Goal: Task Accomplishment & Management: Manage account settings

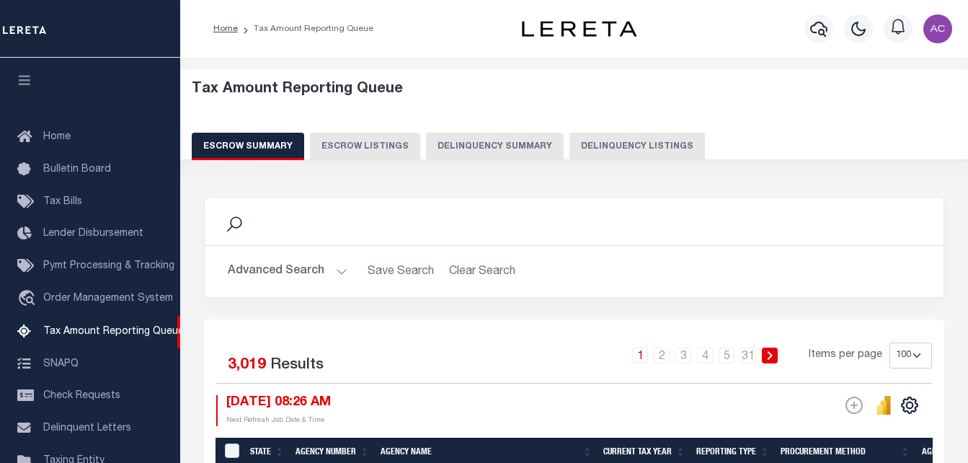
select select "100"
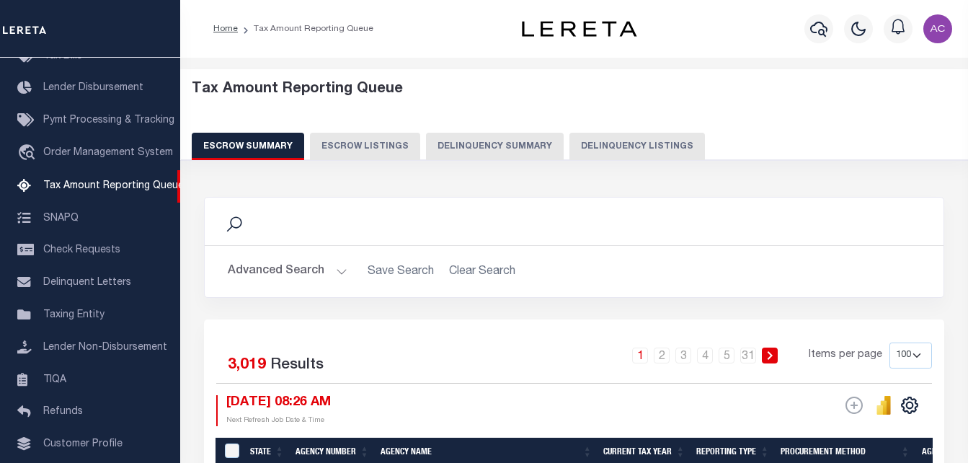
click at [614, 143] on button "Delinquency Listings" at bounding box center [638, 146] width 136 height 27
select select
select select "100"
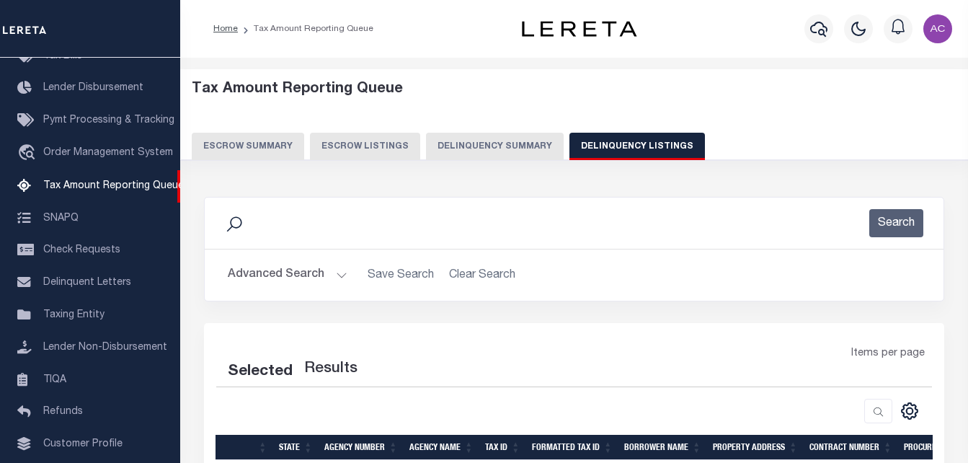
select select "100"
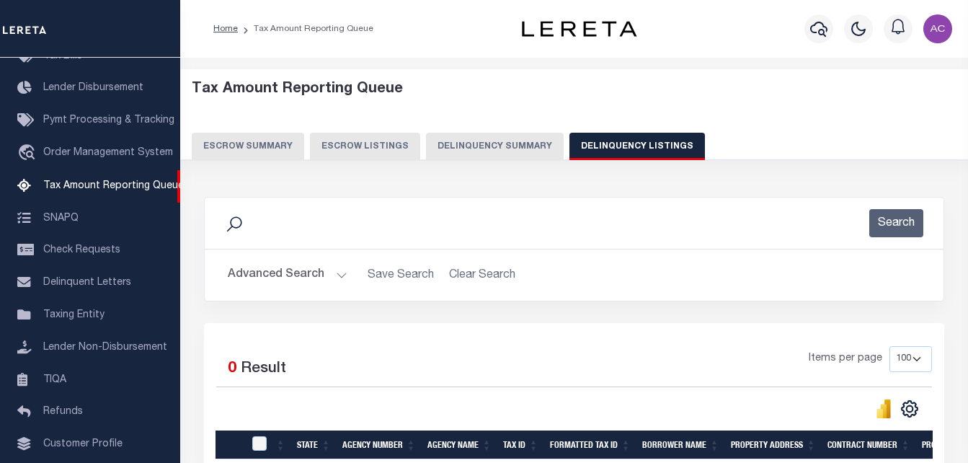
click at [270, 273] on button "Advanced Search" at bounding box center [288, 275] width 120 height 28
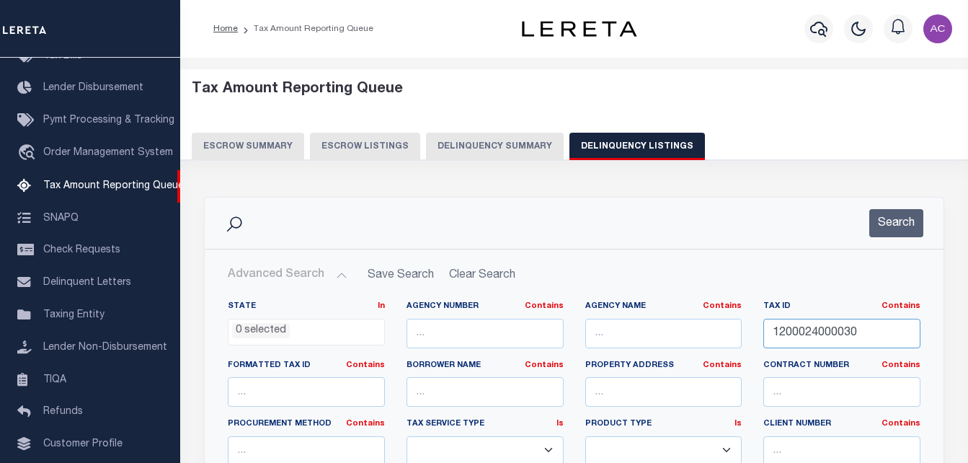
click at [798, 338] on input "1200024000030" at bounding box center [841, 334] width 157 height 30
drag, startPoint x: 798, startPoint y: 338, endPoint x: 756, endPoint y: 358, distance: 46.1
click at [798, 339] on input "1200024000030" at bounding box center [841, 334] width 157 height 30
paste input "600034000006"
type input "1600034000006"
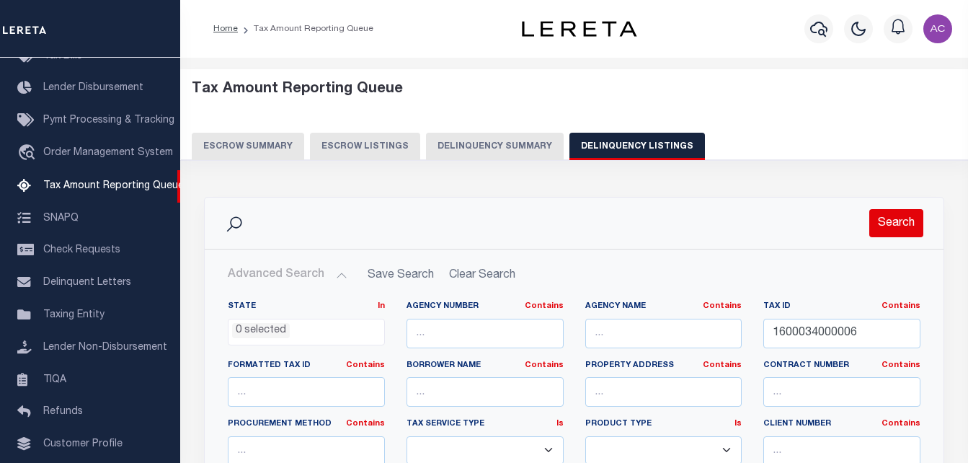
click at [917, 228] on button "Search" at bounding box center [896, 223] width 54 height 28
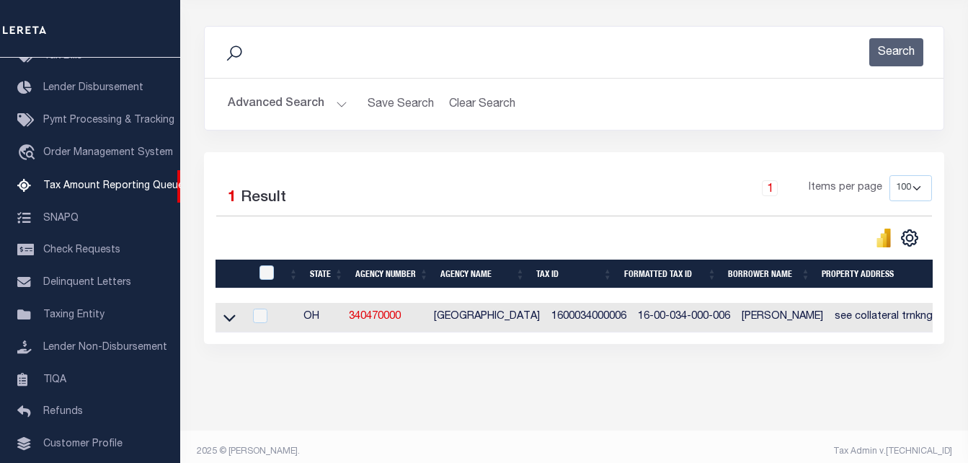
scroll to position [194, 0]
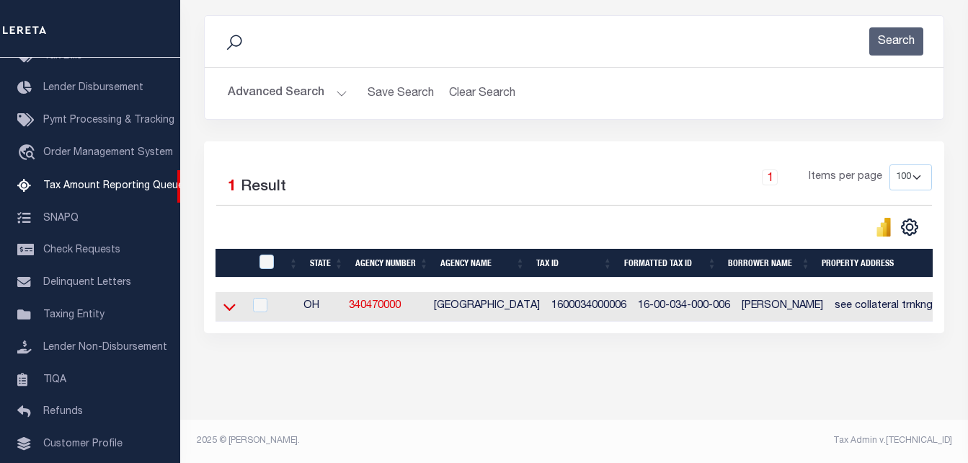
click at [225, 299] on icon at bounding box center [229, 306] width 12 height 15
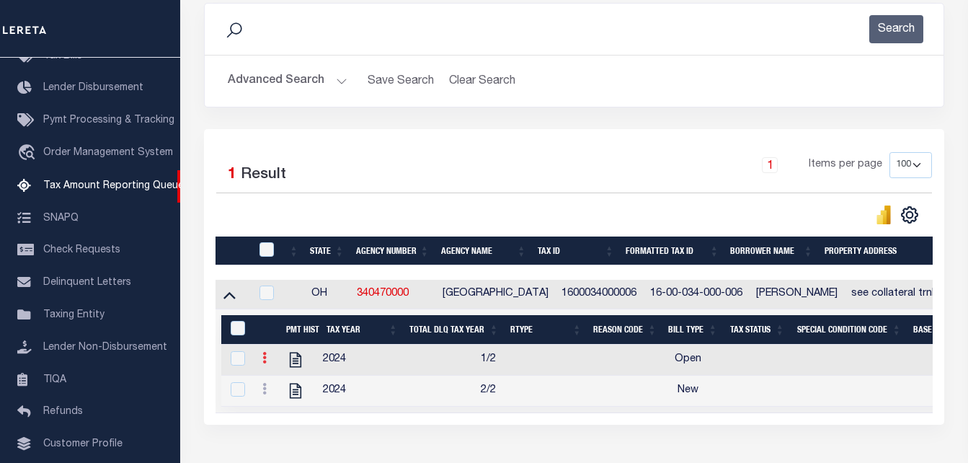
click at [264, 363] on icon at bounding box center [264, 358] width 4 height 12
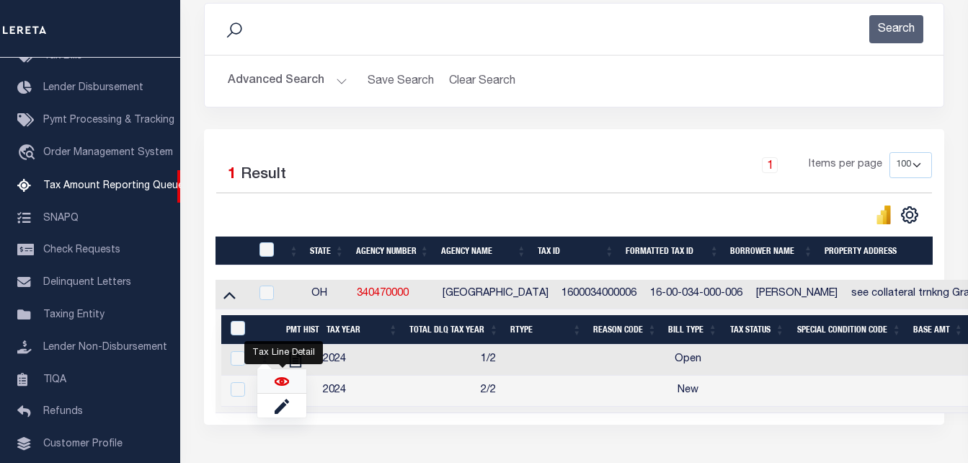
click at [289, 386] on img "" at bounding box center [282, 381] width 14 height 14
checkbox input "true"
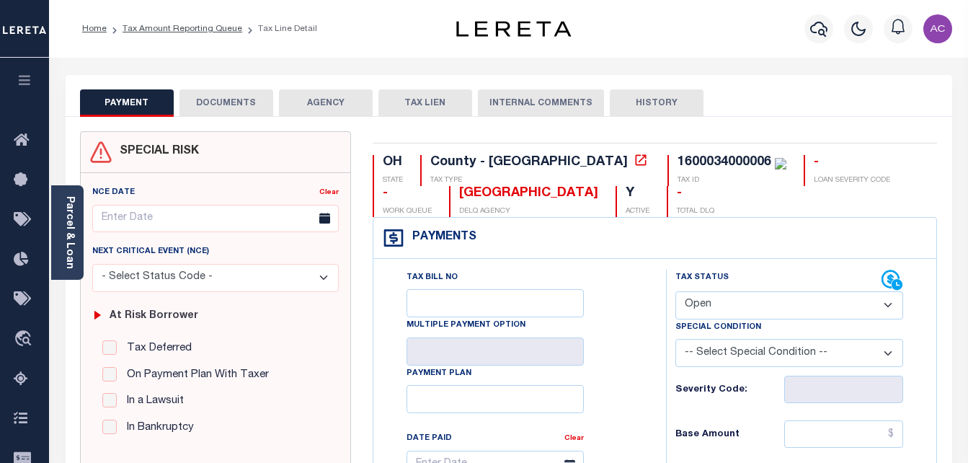
click at [758, 307] on select "- Select Status Code - Open Due/Unpaid Paid Incomplete No Tax Due Internal Refu…" at bounding box center [790, 305] width 229 height 28
select select "PYD"
click at [676, 292] on select "- Select Status Code - Open Due/Unpaid Paid Incomplete No Tax Due Internal Refu…" at bounding box center [790, 305] width 229 height 28
type input "[DATE]"
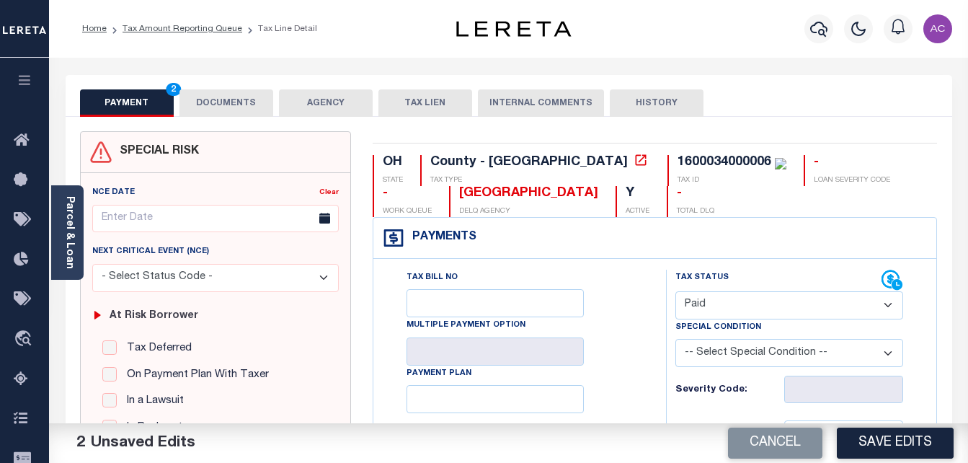
click at [723, 354] on select "-- Select Special Condition -- 3RD PARTY TAX LIEN AGENCY TAX LIEN (A.K.A Inside…" at bounding box center [790, 353] width 229 height 28
click at [588, 346] on div "Tax Bill No Multiple Payment Option Payment Plan Clear" at bounding box center [516, 472] width 257 height 404
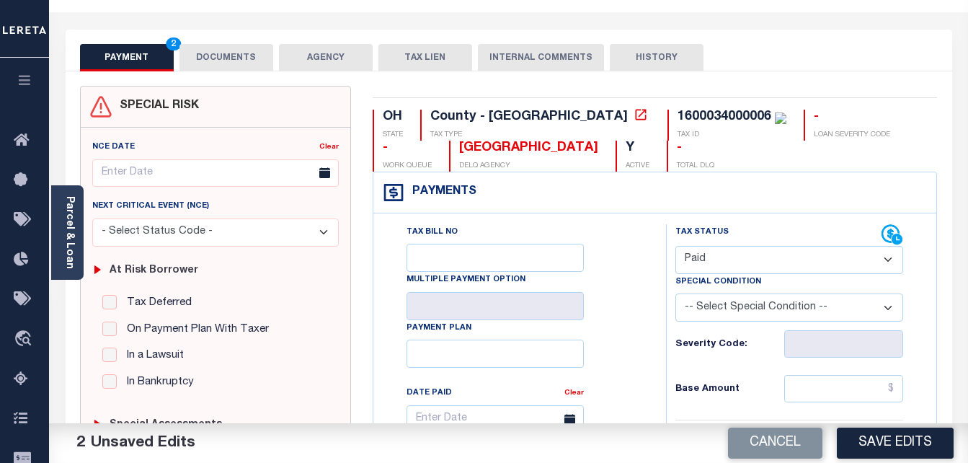
scroll to position [144, 0]
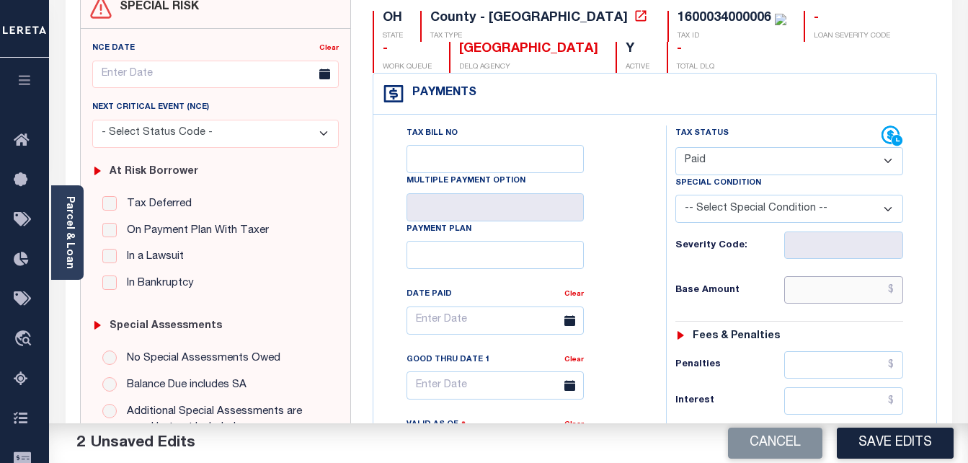
click at [807, 298] on input "text" at bounding box center [843, 289] width 119 height 27
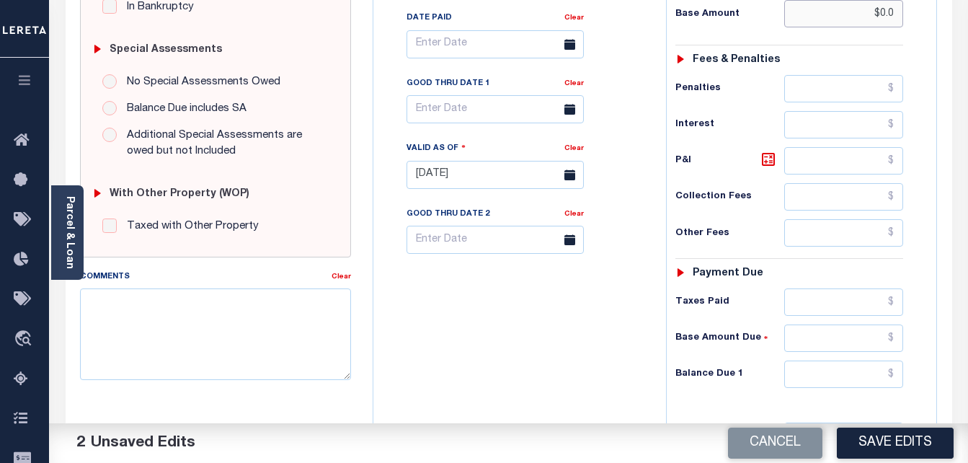
scroll to position [433, 0]
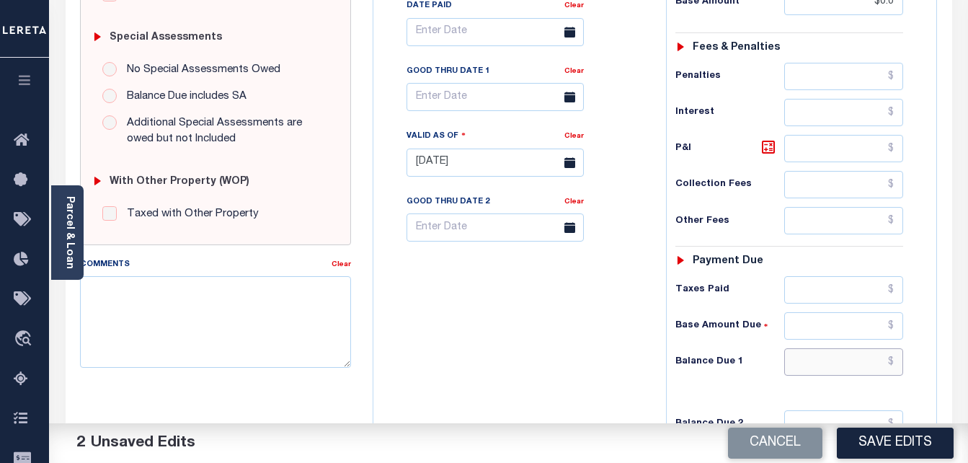
type input "$0.00"
click at [821, 361] on input "text" at bounding box center [843, 361] width 119 height 27
type input "$0.00"
click at [896, 448] on button "Save Edits" at bounding box center [895, 443] width 117 height 31
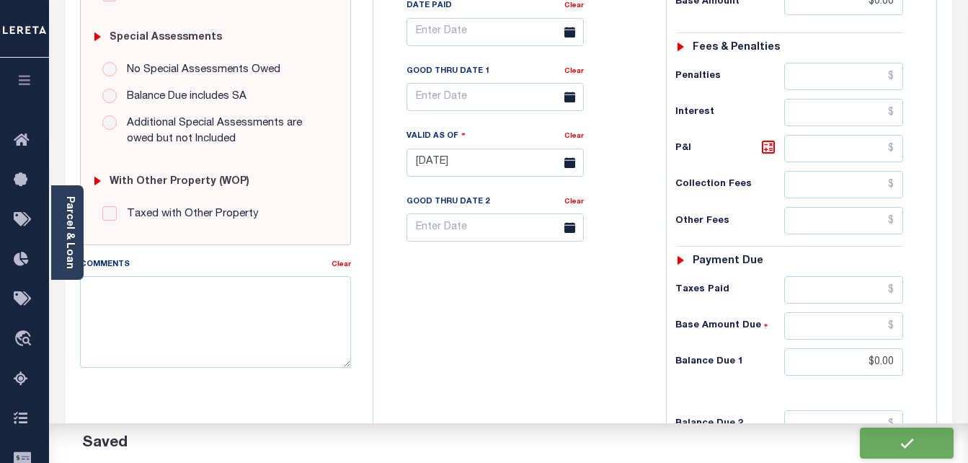
checkbox input "false"
type input "$0"
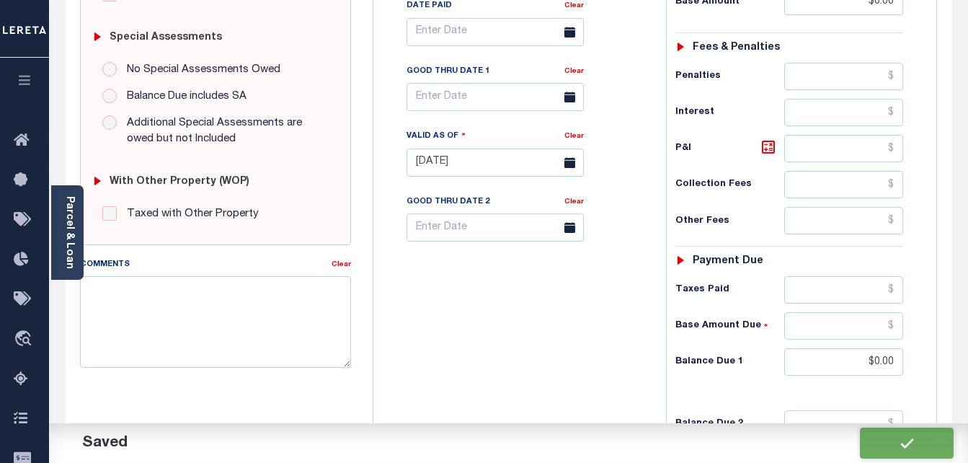
type input "$0"
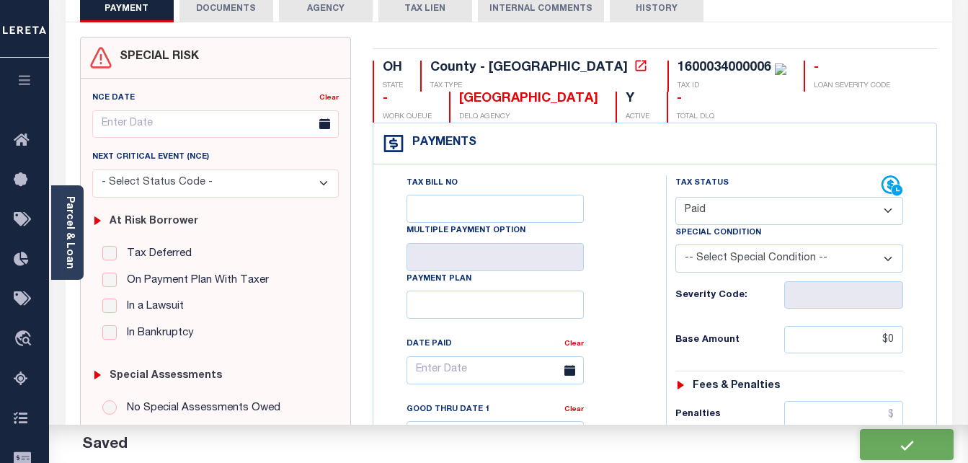
scroll to position [0, 0]
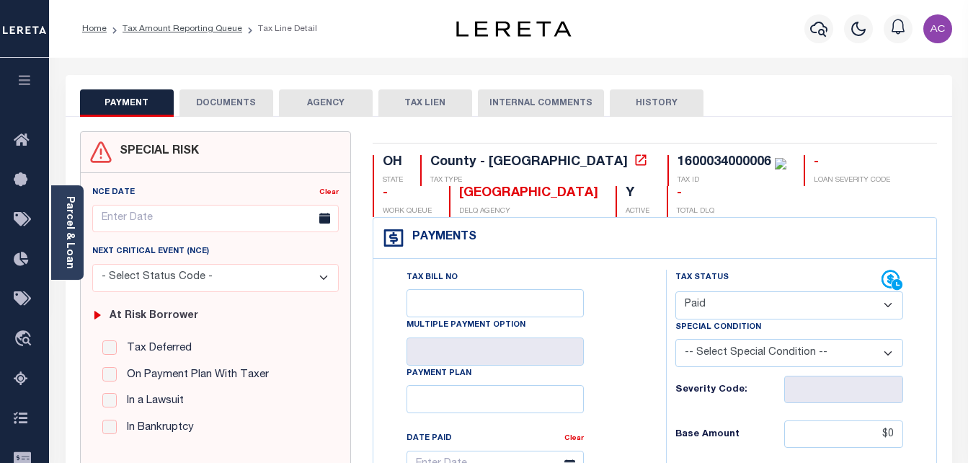
click at [215, 108] on button "DOCUMENTS" at bounding box center [227, 102] width 94 height 27
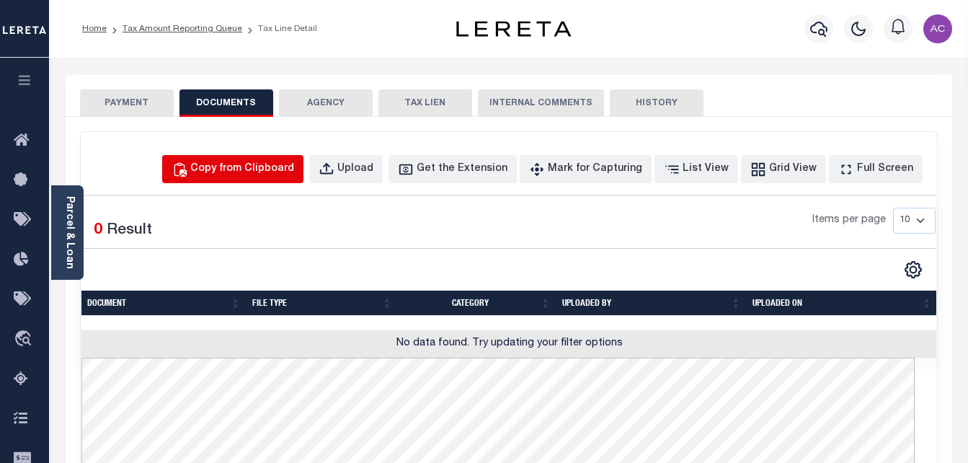
click at [241, 170] on div "Copy from Clipboard" at bounding box center [242, 169] width 104 height 16
select select "POP"
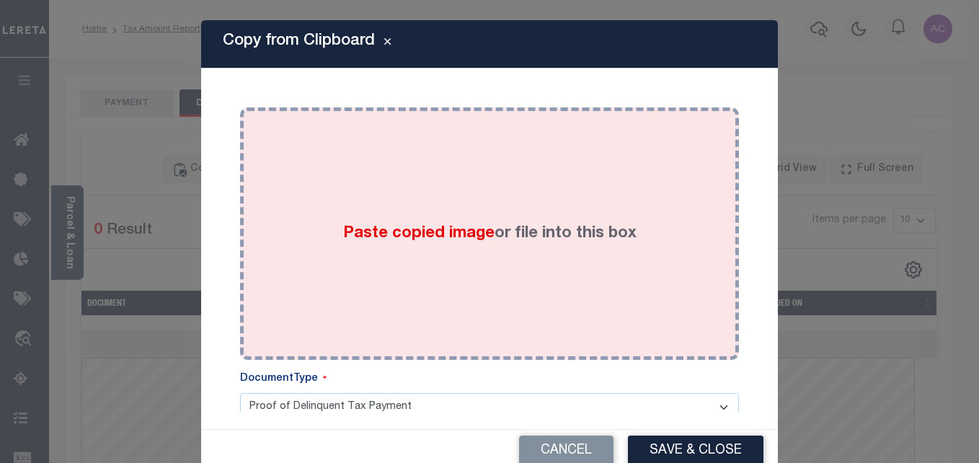
click at [357, 262] on div "Paste copied image or file into this box" at bounding box center [489, 233] width 477 height 231
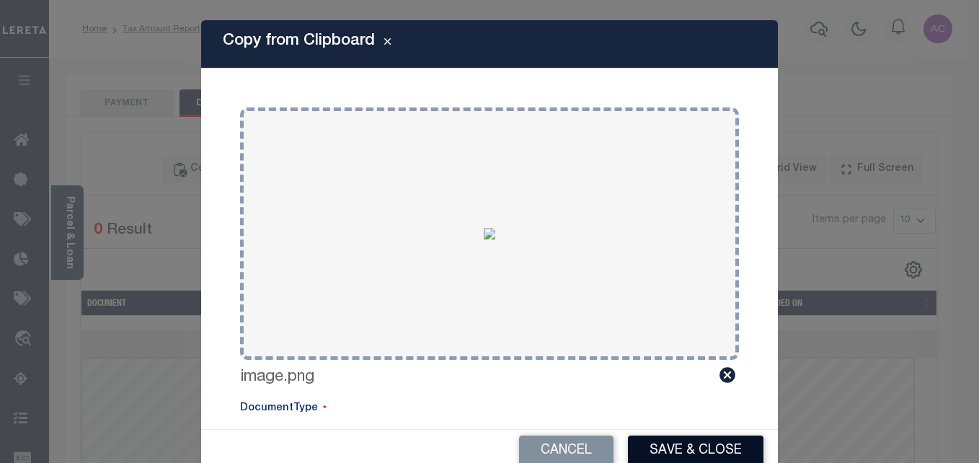
click at [657, 435] on button "Save & Close" at bounding box center [696, 450] width 136 height 31
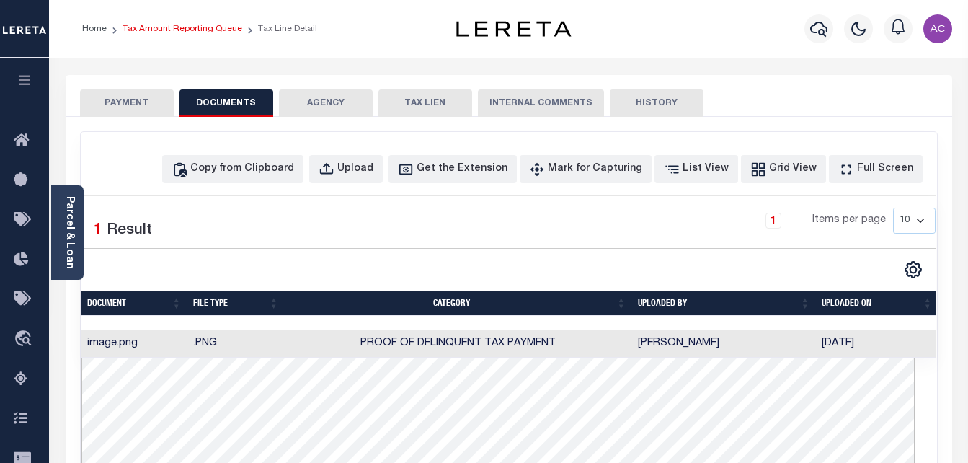
click at [168, 27] on link "Tax Amount Reporting Queue" at bounding box center [183, 29] width 120 height 9
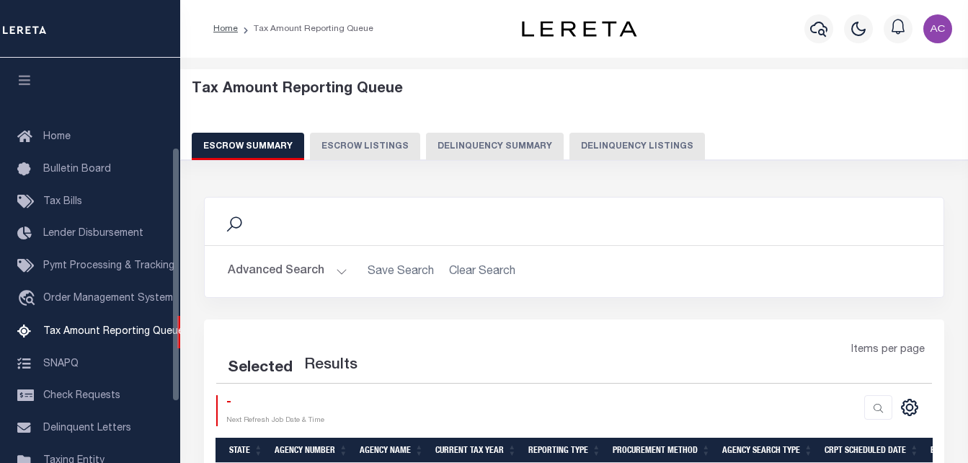
select select "100"
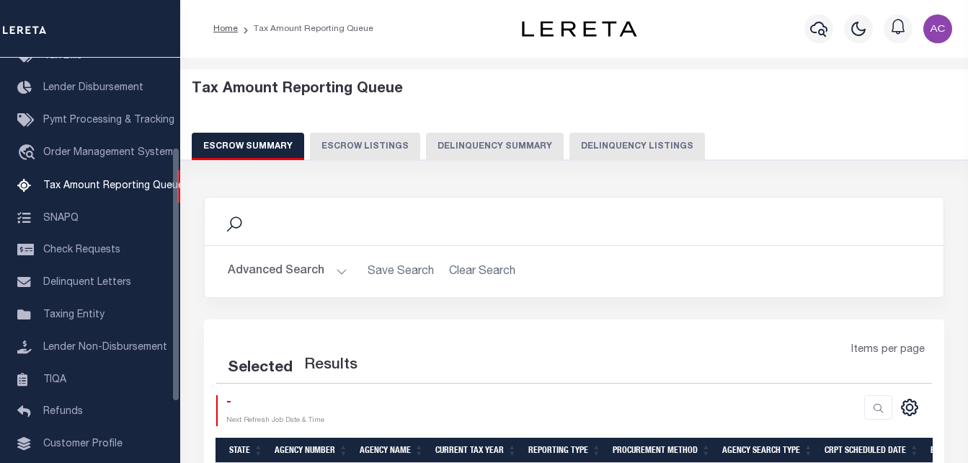
select select "100"
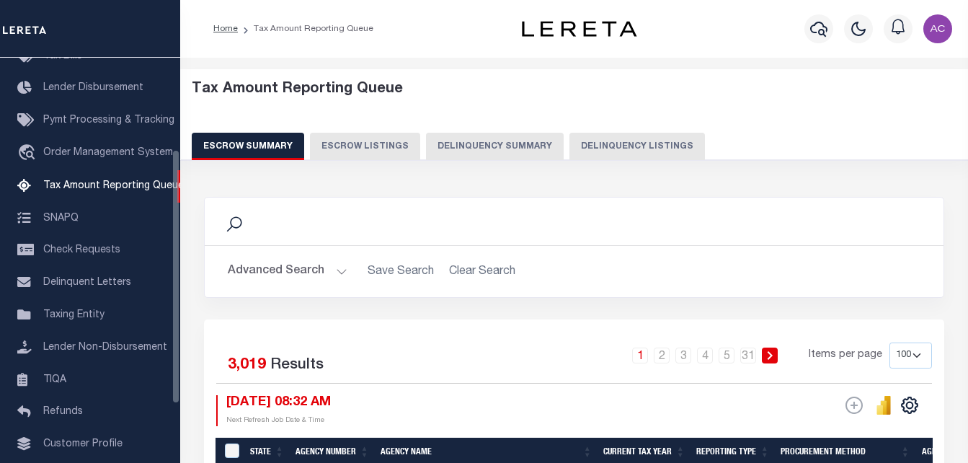
click at [590, 146] on button "Delinquency Listings" at bounding box center [638, 146] width 136 height 27
select select "100"
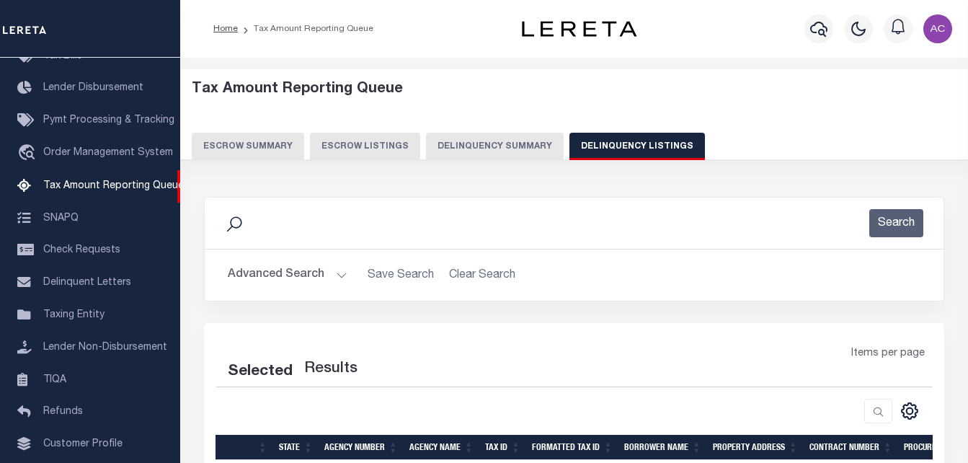
select select "100"
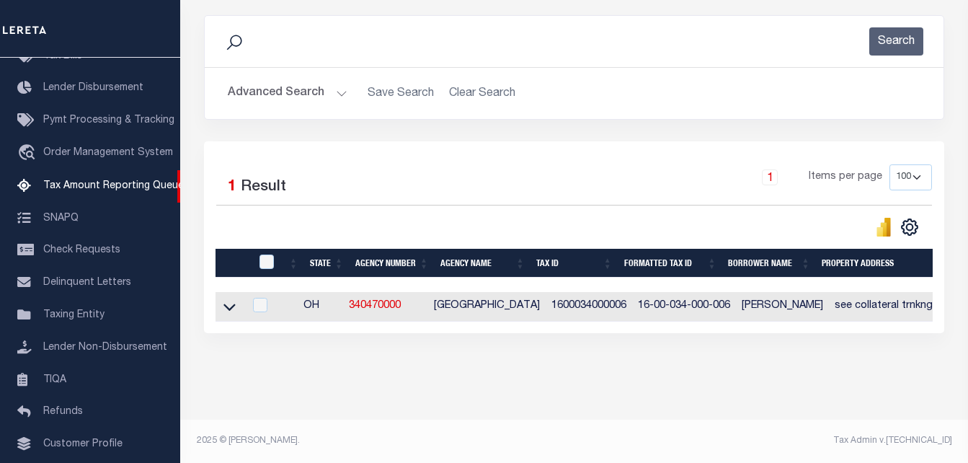
scroll to position [194, 0]
click at [231, 303] on icon at bounding box center [229, 306] width 12 height 15
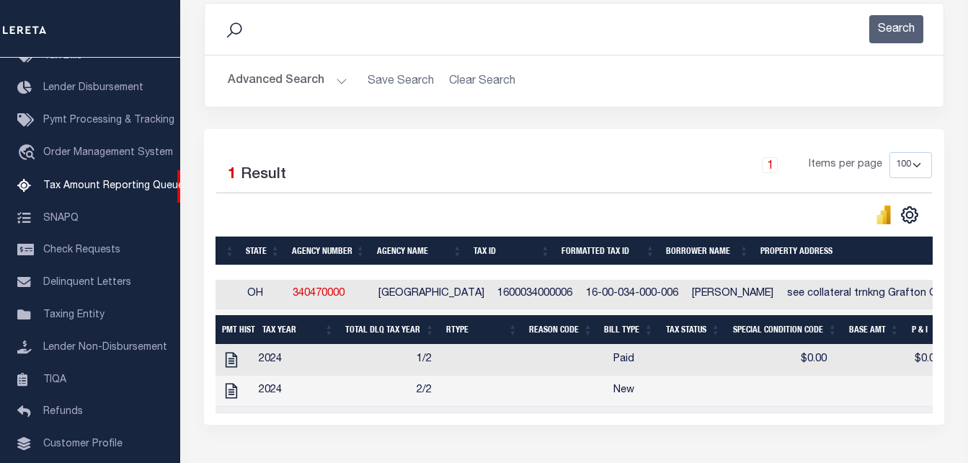
scroll to position [0, 0]
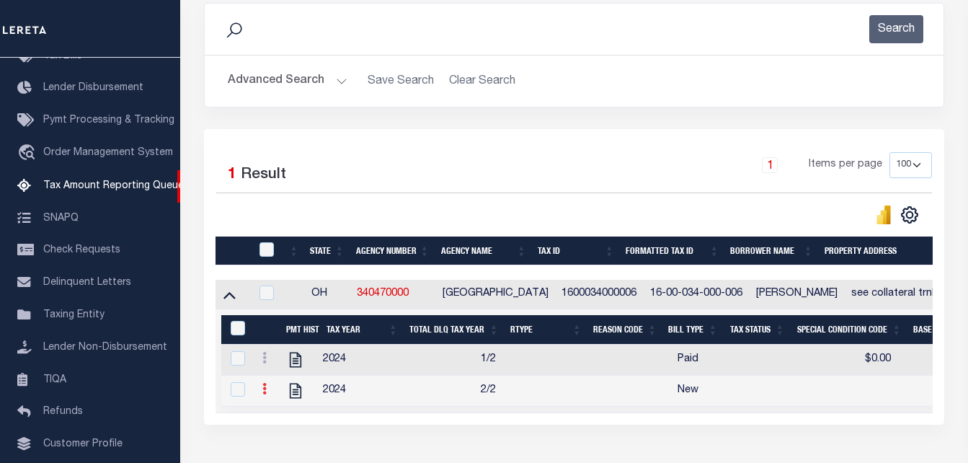
click at [271, 395] on link at bounding box center [265, 391] width 16 height 12
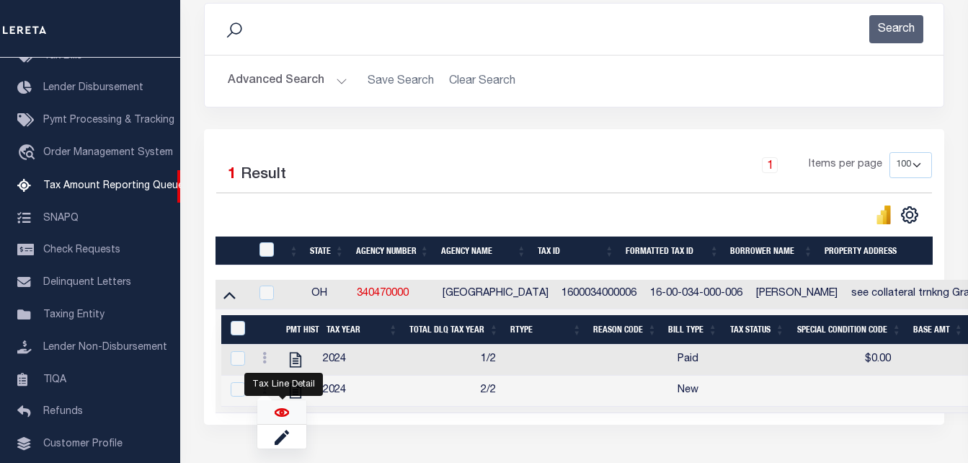
click at [288, 420] on img "" at bounding box center [282, 412] width 14 height 14
checkbox input "true"
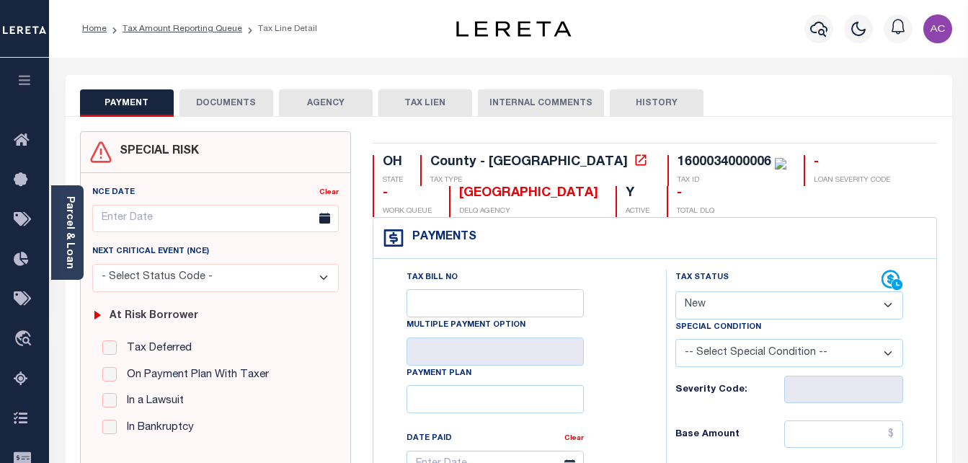
click at [712, 308] on select "- Select Status Code - Open Due/Unpaid Paid Incomplete No Tax Due Internal Refu…" at bounding box center [790, 305] width 229 height 28
select select "PYD"
click at [676, 292] on select "- Select Status Code - Open Due/Unpaid Paid Incomplete No Tax Due Internal Refu…" at bounding box center [790, 305] width 229 height 28
type input "[DATE]"
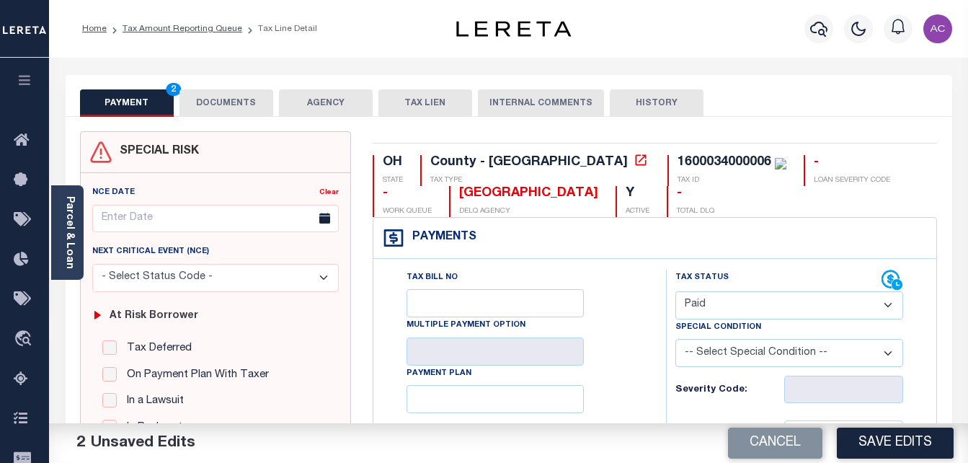
scroll to position [144, 0]
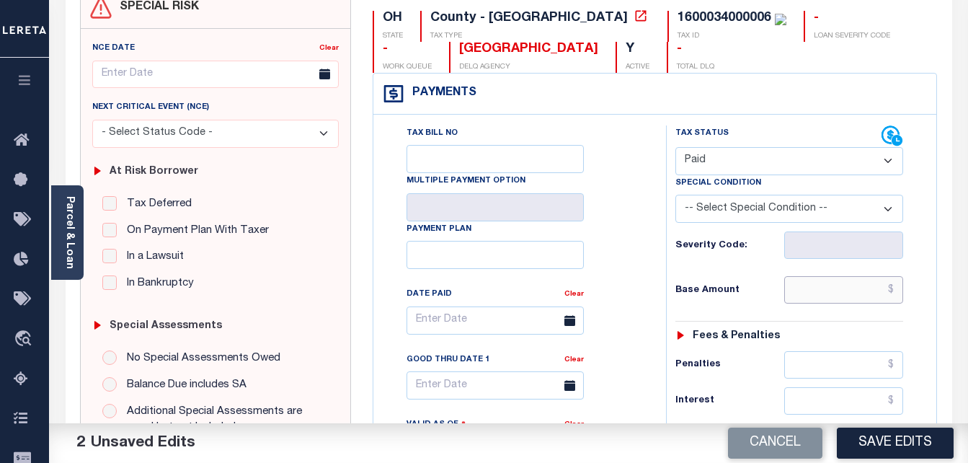
drag, startPoint x: 814, startPoint y: 304, endPoint x: 782, endPoint y: 305, distance: 31.8
click at [815, 304] on input "text" at bounding box center [843, 289] width 119 height 27
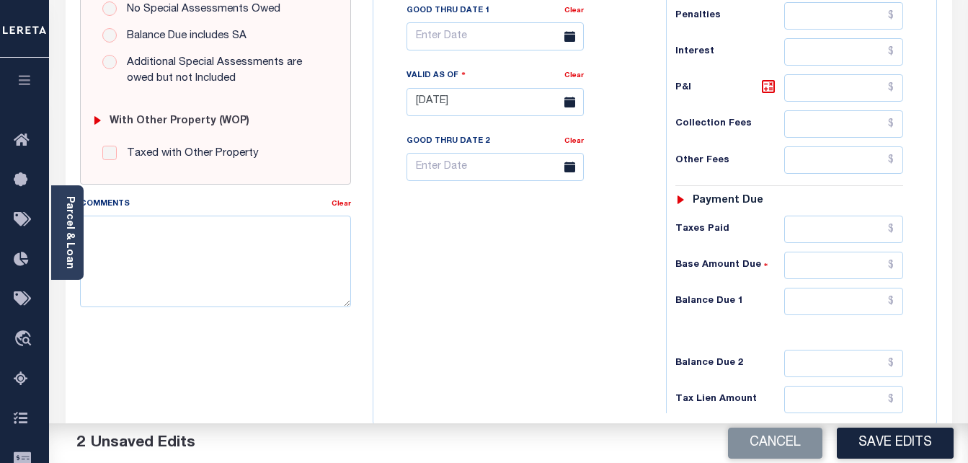
scroll to position [505, 0]
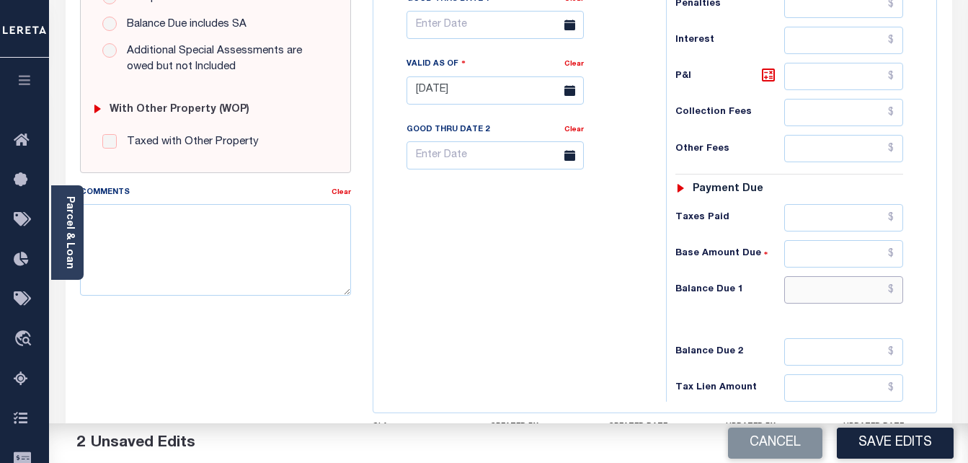
type input "$0.00"
click at [823, 282] on input "text" at bounding box center [843, 289] width 119 height 27
type input "$0.00"
click at [893, 444] on button "Save Edits" at bounding box center [895, 443] width 117 height 31
checkbox input "false"
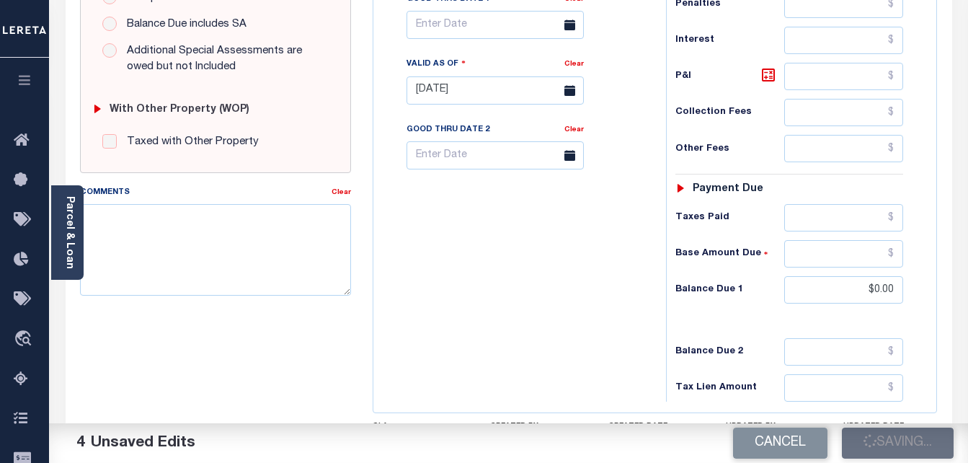
checkbox input "false"
type input "$0"
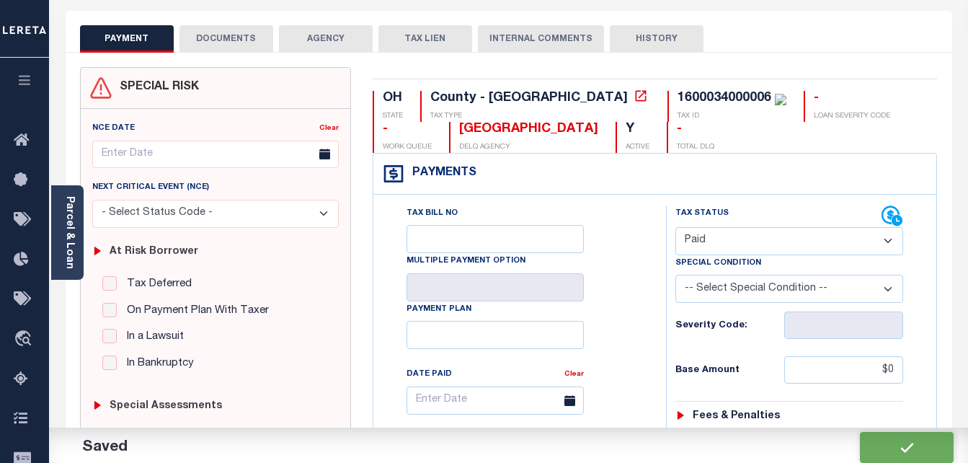
scroll to position [0, 0]
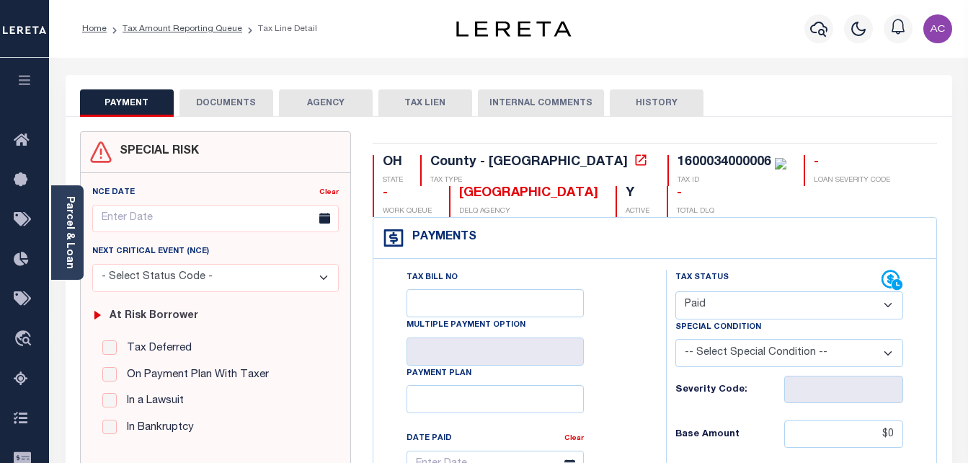
click at [218, 103] on button "DOCUMENTS" at bounding box center [227, 102] width 94 height 27
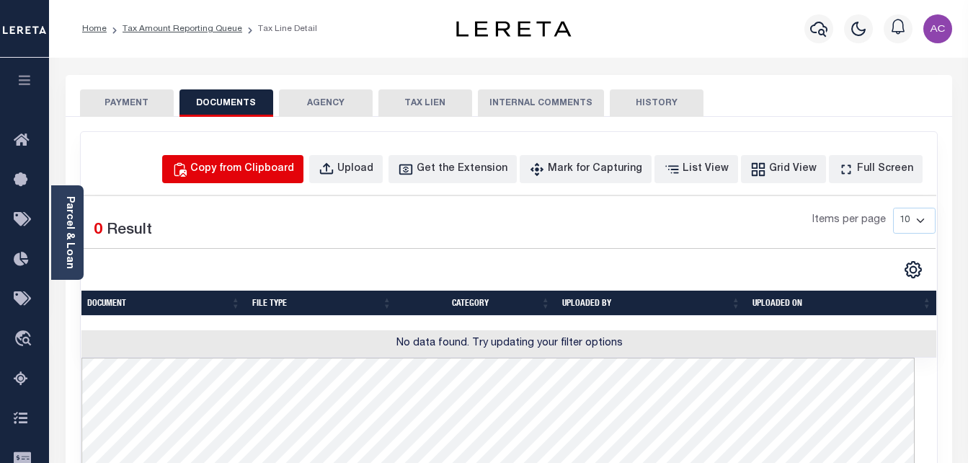
click at [257, 173] on div "Copy from Clipboard" at bounding box center [242, 169] width 104 height 16
select select "POP"
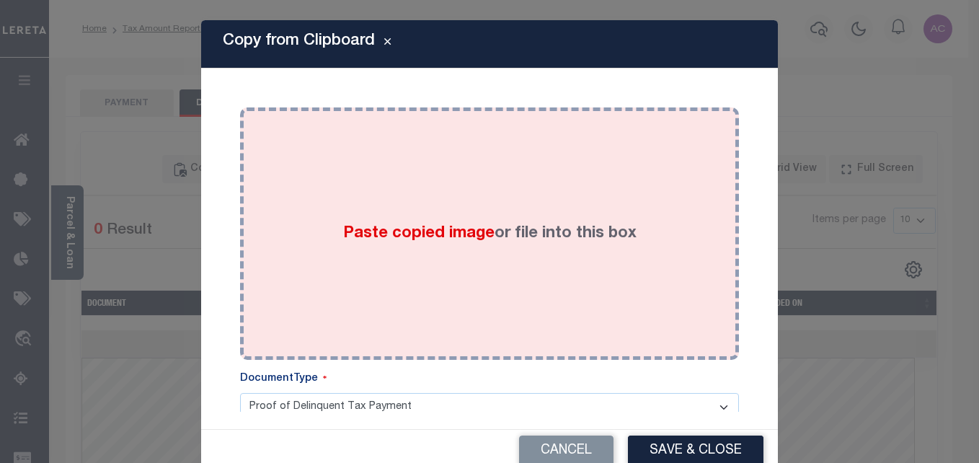
click at [410, 240] on span "Paste copied image" at bounding box center [418, 234] width 151 height 16
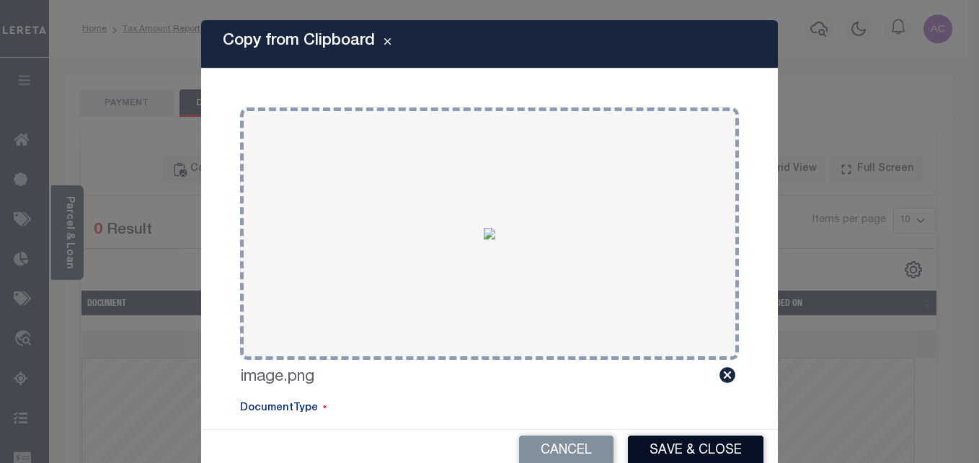
click at [668, 450] on button "Save & Close" at bounding box center [696, 450] width 136 height 31
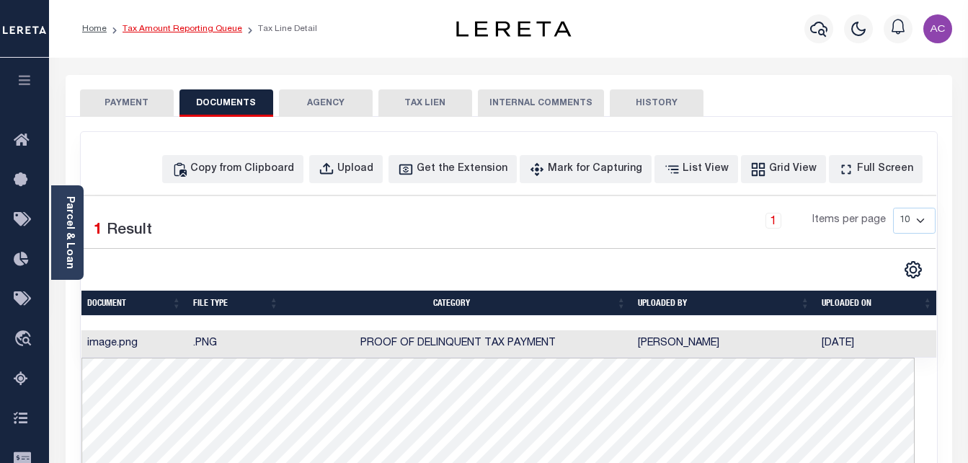
click at [154, 25] on link "Tax Amount Reporting Queue" at bounding box center [183, 29] width 120 height 9
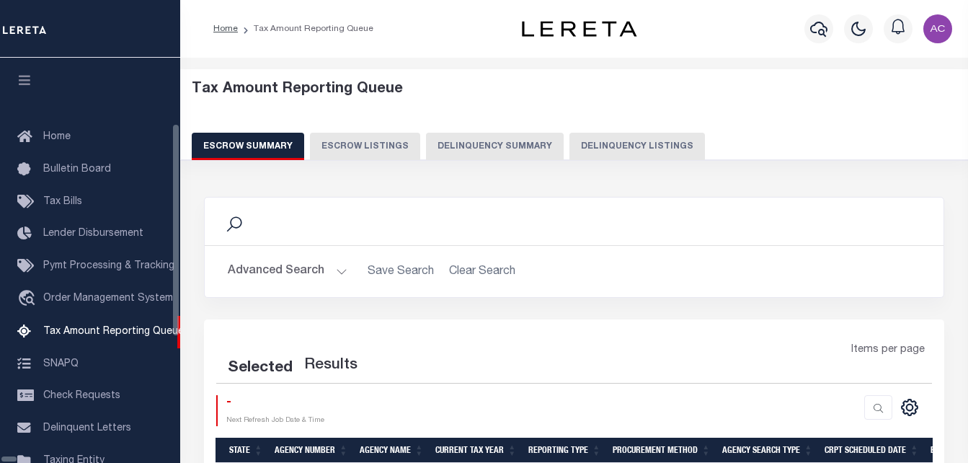
select select "100"
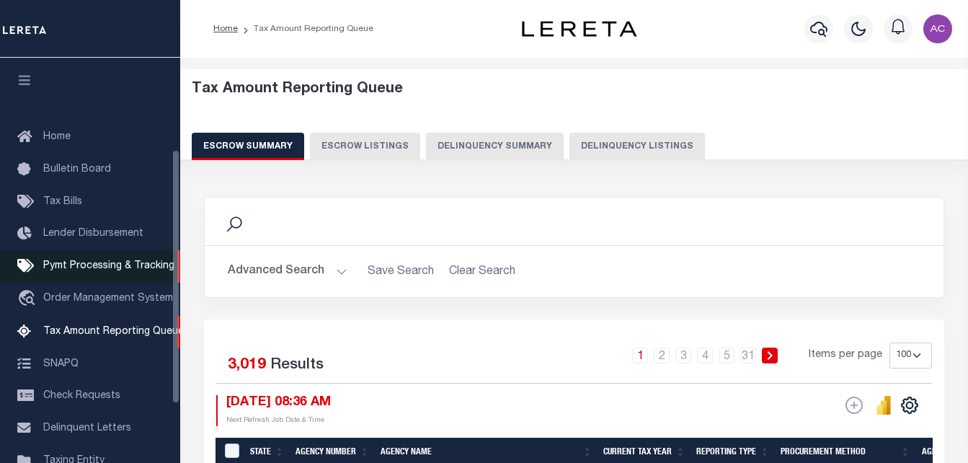
scroll to position [146, 0]
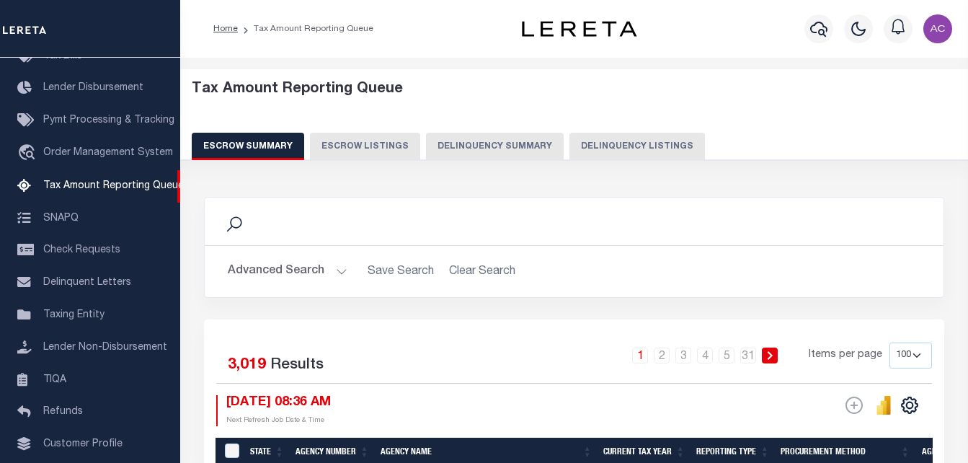
click at [624, 146] on button "Delinquency Listings" at bounding box center [638, 146] width 136 height 27
select select "100"
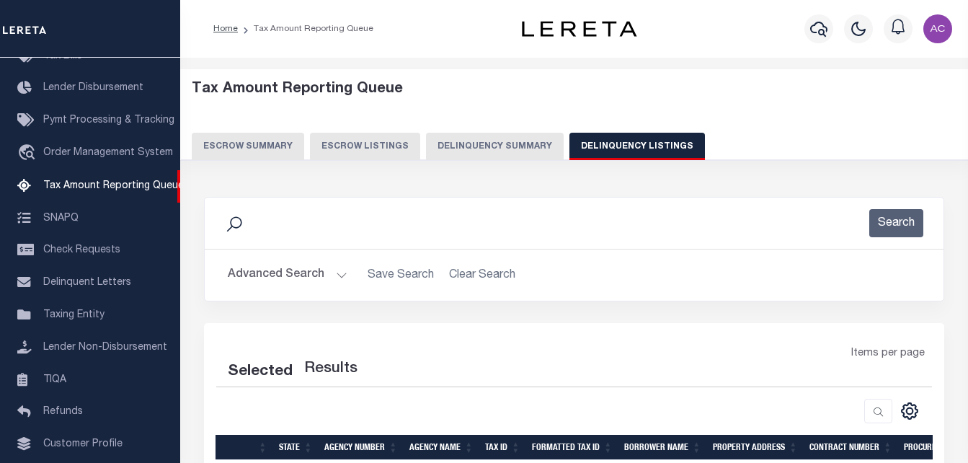
select select "100"
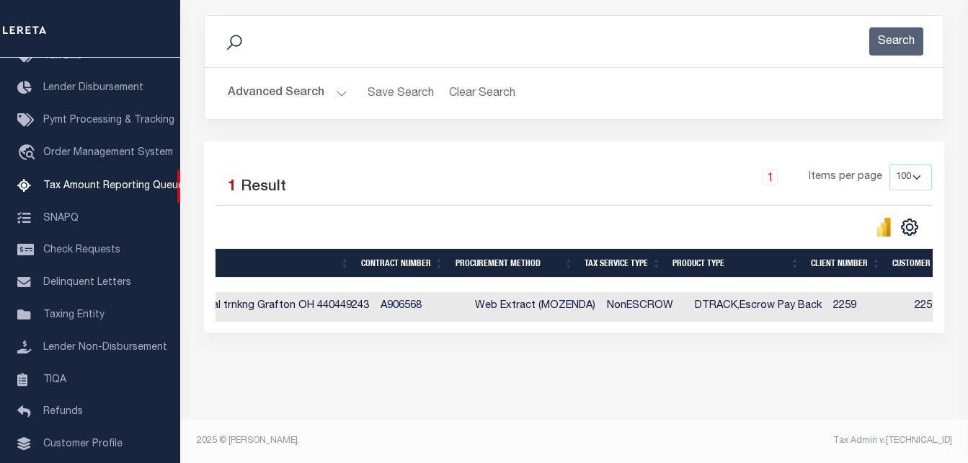
scroll to position [0, 0]
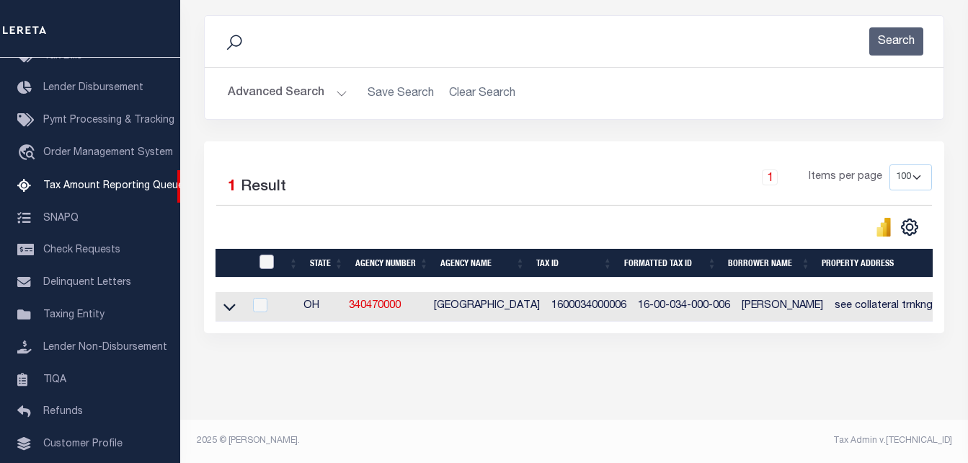
click at [270, 255] on input "checkbox" at bounding box center [267, 261] width 14 height 14
checkbox input "true"
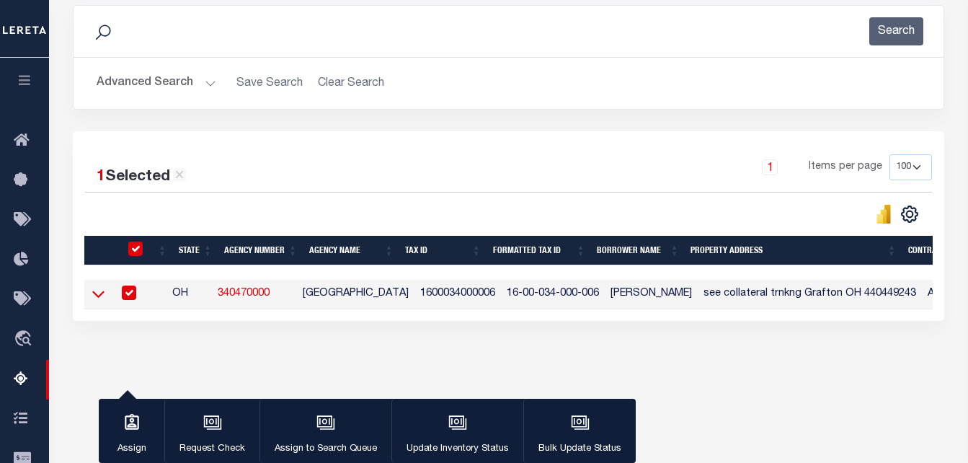
click at [97, 301] on icon at bounding box center [98, 293] width 12 height 15
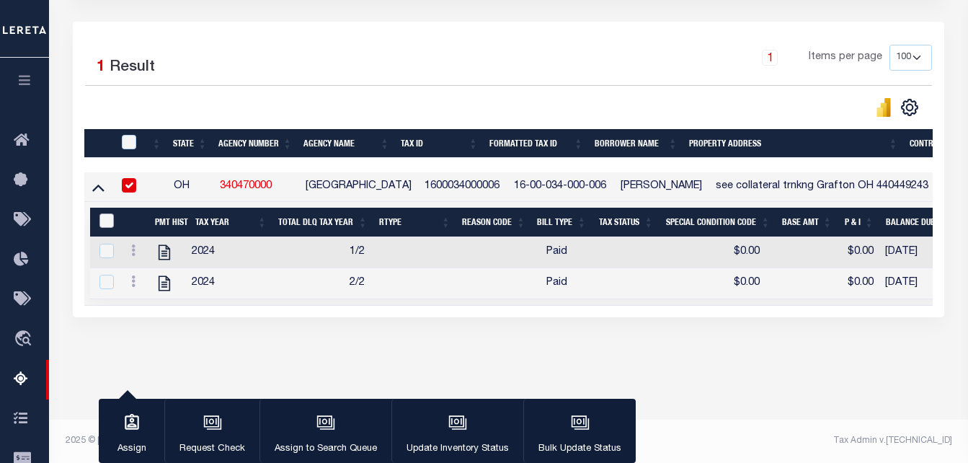
click at [109, 227] on input "&nbsp;" at bounding box center [106, 220] width 14 height 14
checkbox input "true"
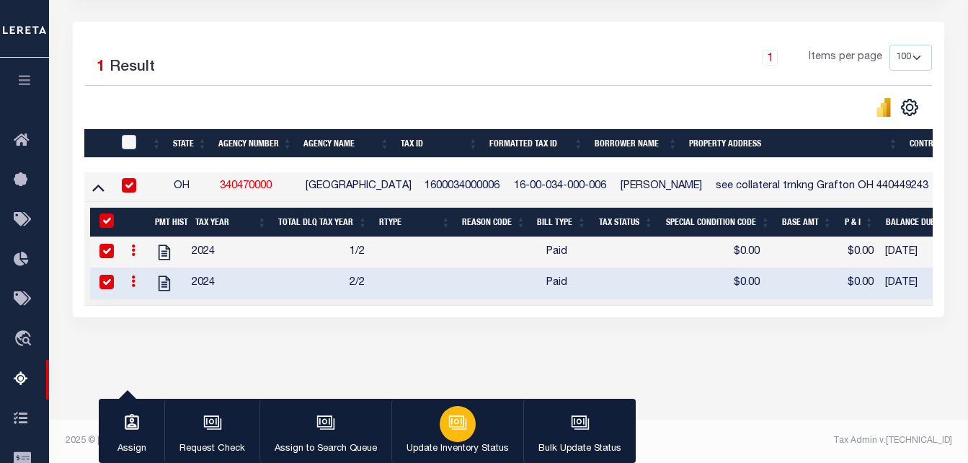
click at [477, 429] on button "Update Inventory Status" at bounding box center [457, 431] width 132 height 65
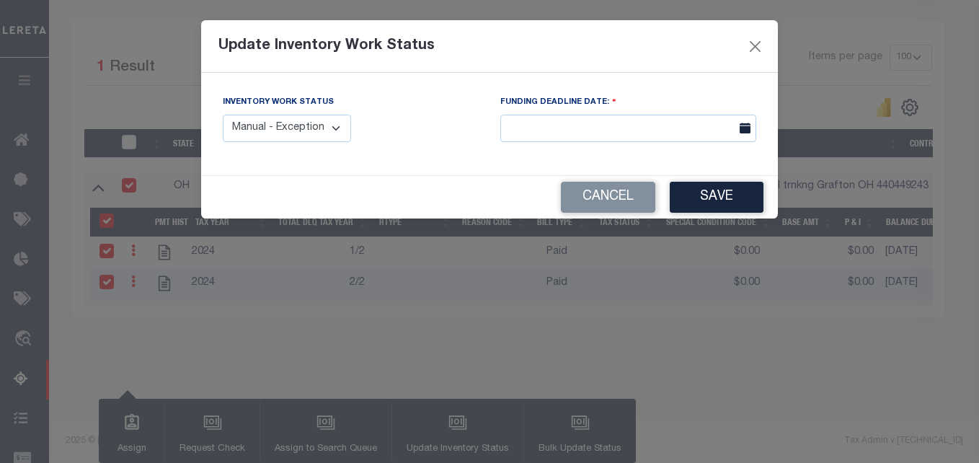
click at [329, 128] on select "Manual - Exception Pended - Awaiting Search Late Add Exception Completed" at bounding box center [287, 129] width 128 height 28
select select "4"
click at [223, 115] on select "Manual - Exception Pended - Awaiting Search Late Add Exception Completed" at bounding box center [287, 129] width 128 height 28
click at [696, 195] on button "Save" at bounding box center [717, 197] width 94 height 31
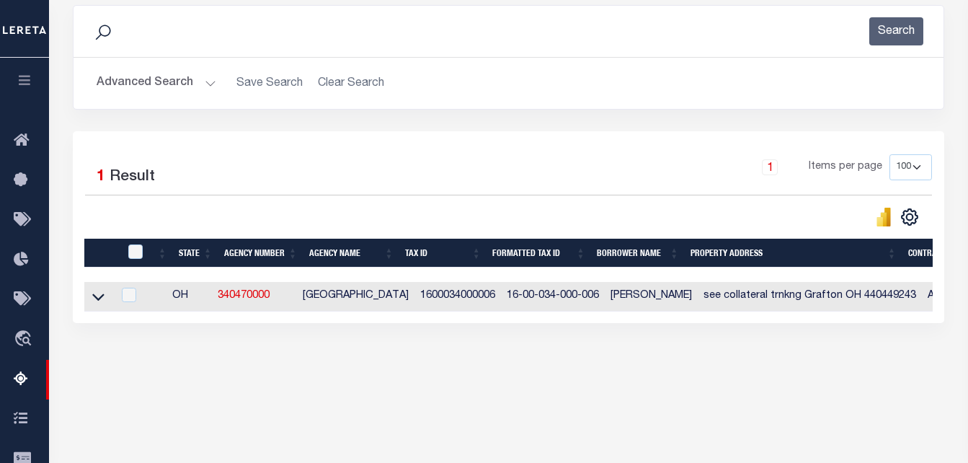
scroll to position [13, 0]
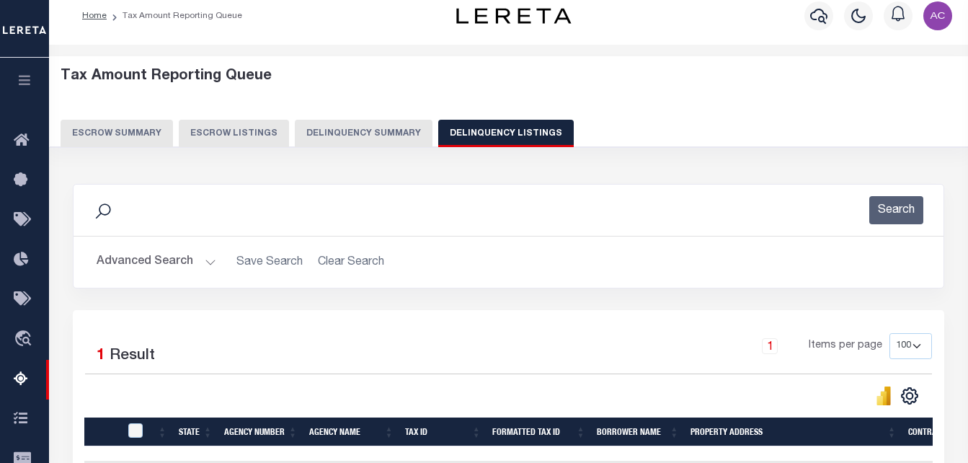
click at [143, 256] on button "Advanced Search" at bounding box center [157, 262] width 120 height 28
